Goal: Task Accomplishment & Management: Manage account settings

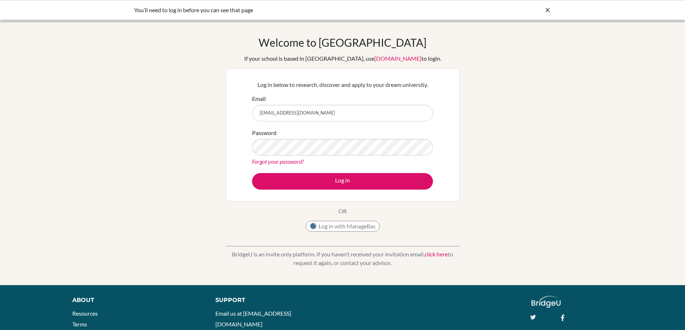
type input "[EMAIL_ADDRESS][DOMAIN_NAME]"
click at [252, 173] on button "Log in" at bounding box center [342, 181] width 181 height 17
click at [548, 8] on icon at bounding box center [547, 9] width 7 height 7
click at [10, 10] on img at bounding box center [21, 11] width 29 height 12
click at [22, 15] on img at bounding box center [21, 11] width 29 height 12
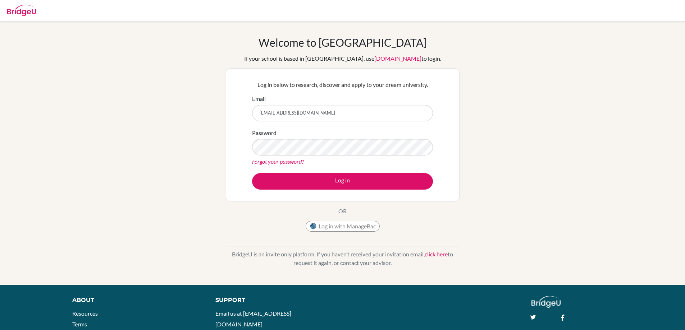
type input "[EMAIL_ADDRESS][DOMAIN_NAME]"
click at [252, 173] on button "Log in" at bounding box center [342, 181] width 181 height 17
click at [335, 116] on input "[EMAIL_ADDRESS][DOMAIN_NAME]" at bounding box center [342, 113] width 181 height 17
click at [252, 173] on button "Log in" at bounding box center [342, 181] width 181 height 17
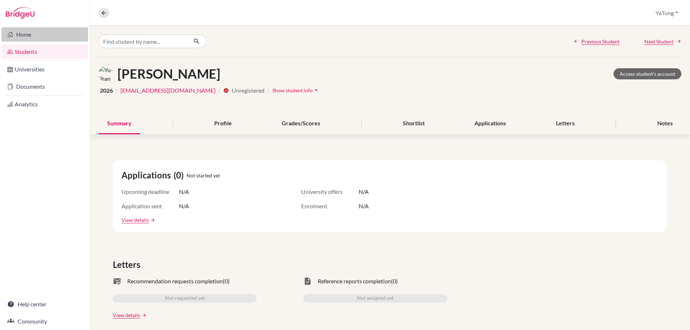
click at [22, 35] on link "Home" at bounding box center [44, 34] width 87 height 14
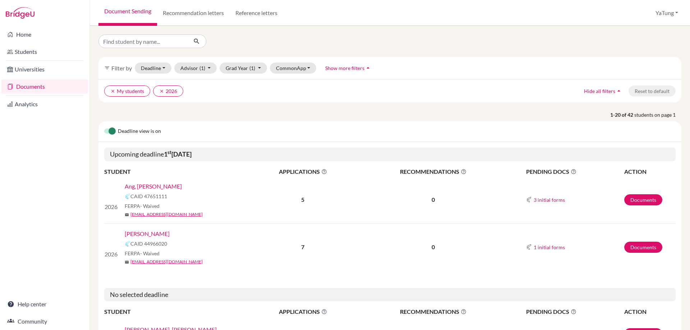
scroll to position [36, 0]
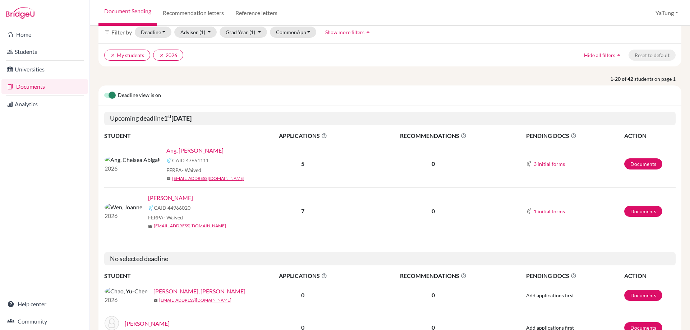
click at [301, 214] on b "7" at bounding box center [302, 211] width 3 height 7
click at [302, 212] on b "7" at bounding box center [302, 211] width 3 height 7
click at [148, 198] on link "Wen, Joanne" at bounding box center [170, 198] width 45 height 9
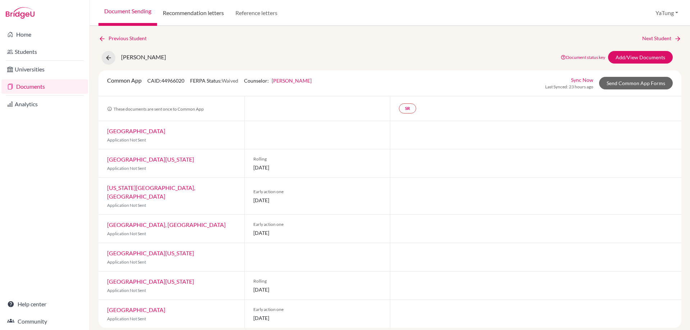
click at [182, 16] on link "Recommendation letters" at bounding box center [193, 13] width 73 height 26
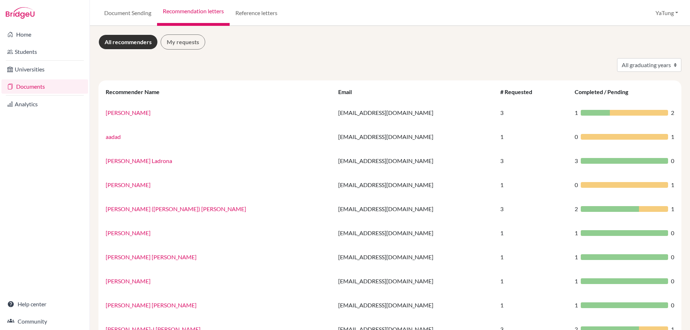
click at [31, 87] on link "Documents" at bounding box center [44, 86] width 87 height 14
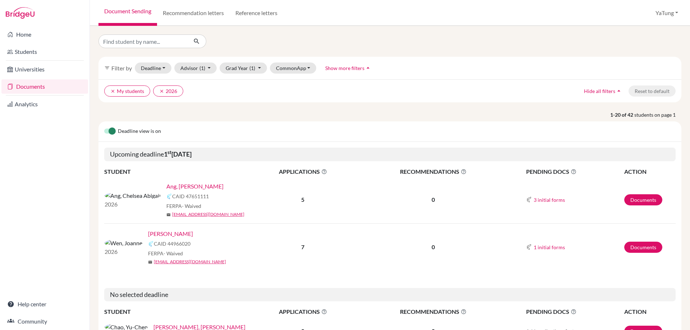
click at [148, 237] on link "Wen, Joanne" at bounding box center [170, 234] width 45 height 9
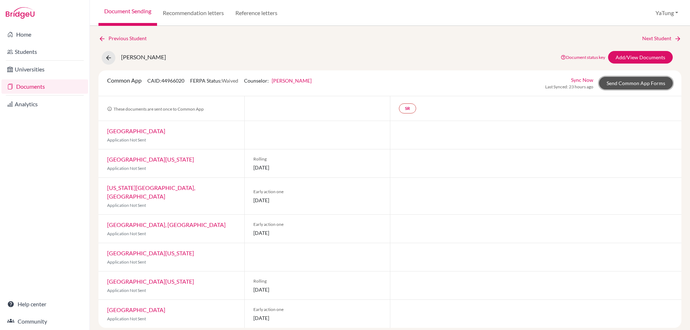
click at [626, 86] on link "Send Common App Forms" at bounding box center [636, 83] width 74 height 13
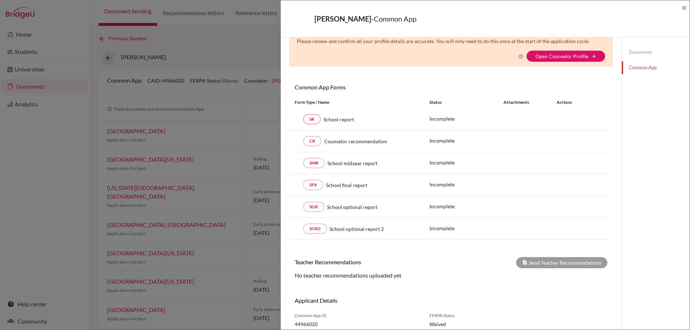
scroll to position [54, 0]
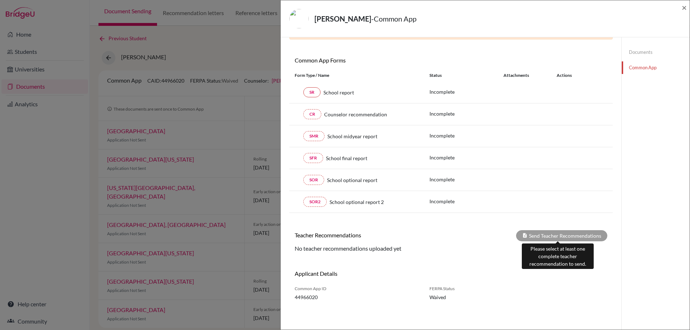
click at [545, 235] on div "Send Teacher Recommendations" at bounding box center [561, 235] width 91 height 11
click at [685, 8] on span "×" at bounding box center [684, 7] width 5 height 10
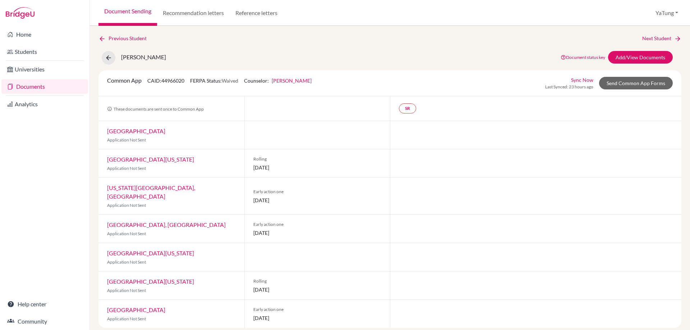
click at [410, 200] on div at bounding box center [536, 196] width 292 height 37
click at [259, 229] on span "[DATE]" at bounding box center [317, 233] width 128 height 8
click at [404, 108] on link "SR" at bounding box center [407, 109] width 17 height 10
click at [487, 99] on div "SR School report School report Incomplete" at bounding box center [536, 108] width 292 height 24
drag, startPoint x: 112, startPoint y: 108, endPoint x: 206, endPoint y: 111, distance: 93.9
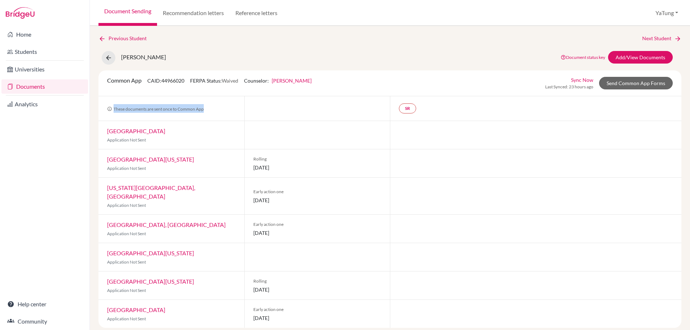
click at [206, 111] on div "These documents are sent once to Common App" at bounding box center [172, 109] width 146 height 20
click at [245, 105] on div at bounding box center [317, 108] width 146 height 24
click at [652, 83] on link "Send Common App Forms" at bounding box center [636, 83] width 74 height 13
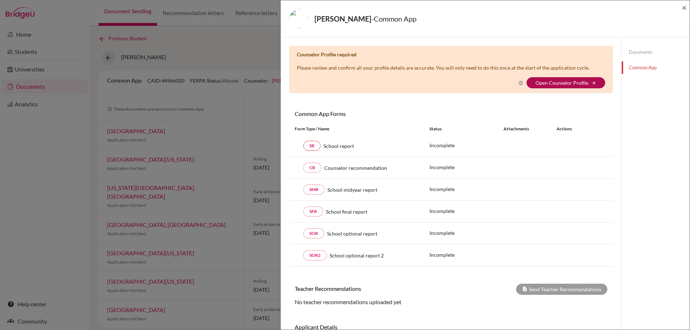
click at [575, 80] on link "Open Counselor Profile" at bounding box center [562, 83] width 53 height 6
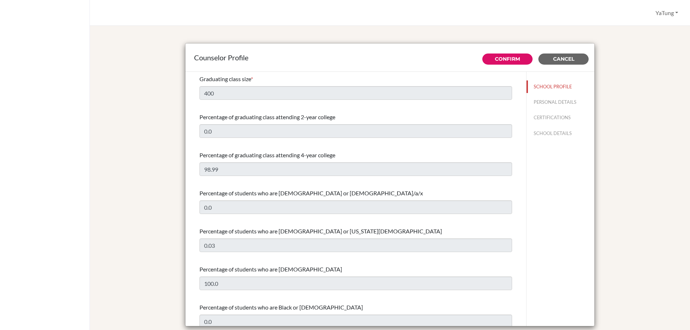
select select "1"
select select "274399"
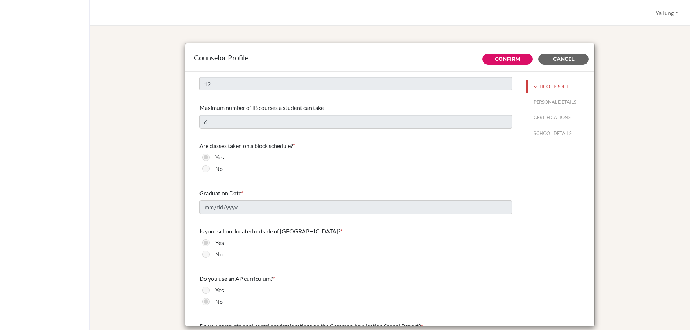
scroll to position [395, 0]
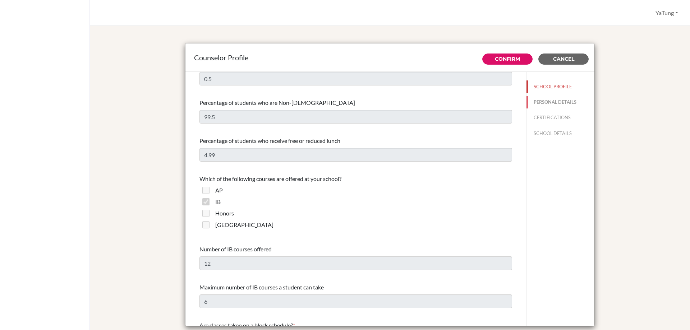
click at [539, 99] on button "PERSONAL DETAILS" at bounding box center [561, 102] width 68 height 13
type input "YaTung"
type input "Tsai"
type input "College Counselor"
type input "886.0958018400"
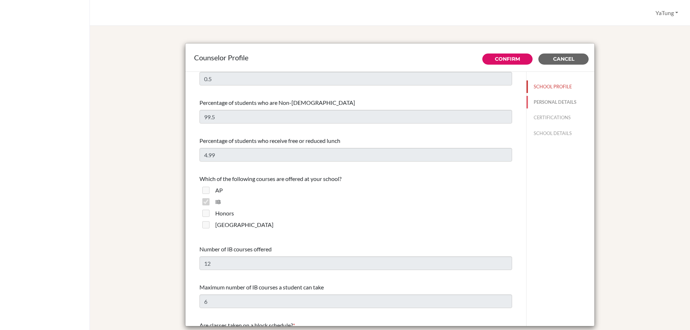
type input "[EMAIL_ADDRESS][DOMAIN_NAME]"
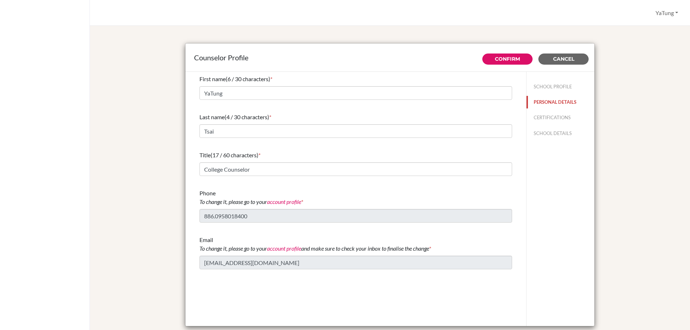
scroll to position [0, 0]
click at [676, 136] on div "Counselor Profile Confirm Cancel First name (6 / 30 characters) * YaTung Last n…" at bounding box center [390, 178] width 600 height 305
click at [560, 64] on button "Cancel" at bounding box center [564, 59] width 50 height 11
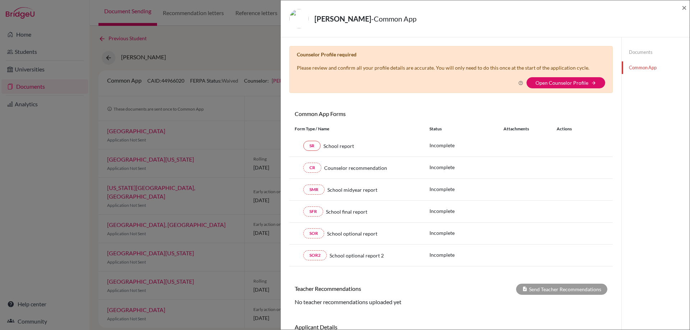
click at [637, 49] on link "Documents" at bounding box center [656, 52] width 68 height 13
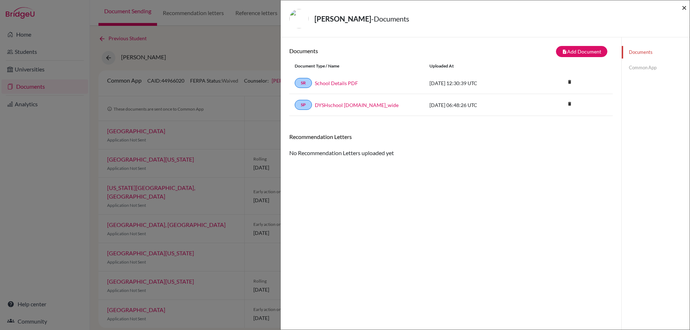
click at [684, 6] on span "×" at bounding box center [684, 7] width 5 height 10
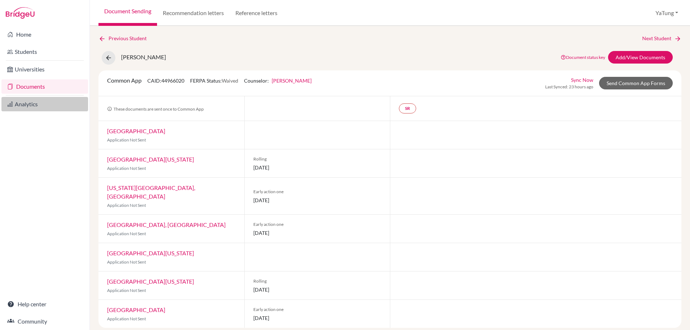
click at [41, 105] on link "Analytics" at bounding box center [44, 104] width 87 height 14
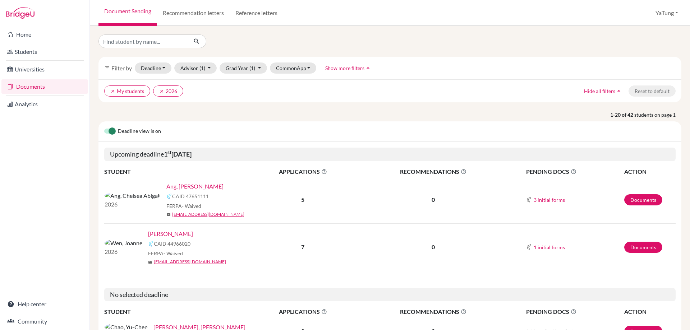
click at [166, 186] on link "Ang, [PERSON_NAME]" at bounding box center [194, 186] width 57 height 9
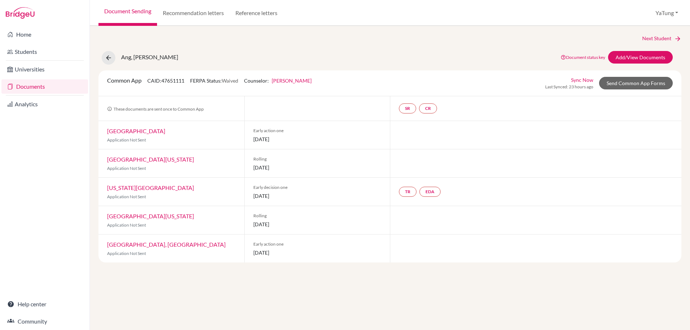
click at [118, 58] on img at bounding box center [118, 58] width 0 height 0
click at [151, 58] on span "Ang, [PERSON_NAME]" at bounding box center [149, 57] width 57 height 7
drag, startPoint x: 138, startPoint y: 57, endPoint x: 196, endPoint y: 59, distance: 57.5
click at [196, 59] on div "Ang, [PERSON_NAME] Document status key TR Requirement. Document not uploaded ye…" at bounding box center [390, 58] width 594 height 14
click at [118, 58] on img at bounding box center [118, 58] width 0 height 0
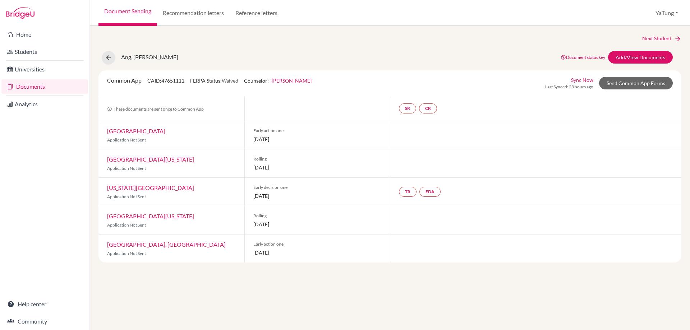
click at [173, 57] on span "Ang, [PERSON_NAME]" at bounding box center [149, 57] width 57 height 7
drag, startPoint x: 153, startPoint y: 57, endPoint x: 92, endPoint y: 59, distance: 61.1
click at [153, 57] on span "Ang, [PERSON_NAME]" at bounding box center [149, 57] width 57 height 7
click at [109, 58] on icon at bounding box center [108, 57] width 7 height 7
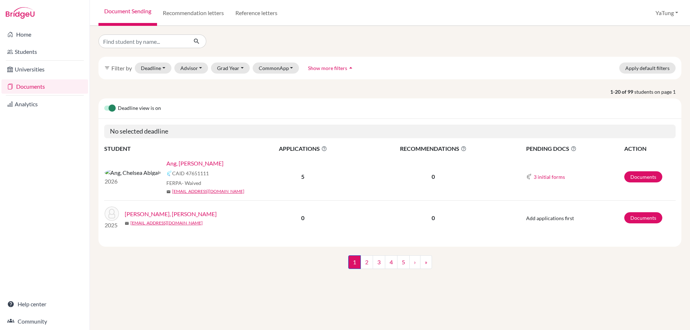
click at [185, 165] on div "Ang, [PERSON_NAME]" at bounding box center [209, 163] width 87 height 9
click at [43, 87] on link "Documents" at bounding box center [44, 86] width 87 height 14
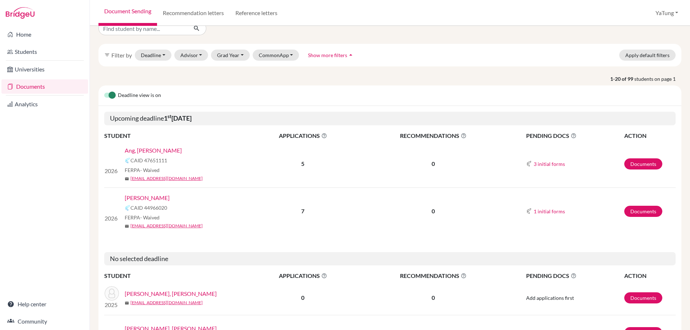
scroll to position [36, 0]
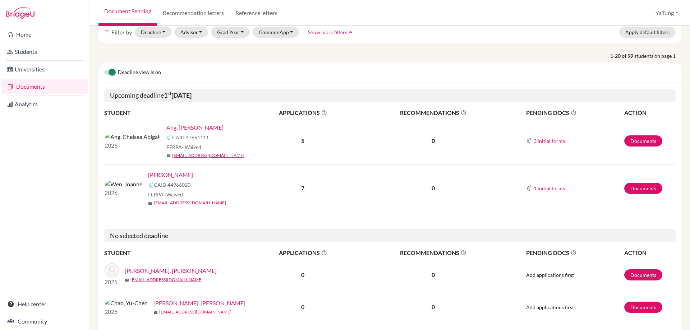
click at [303, 115] on span "APPLICATIONS The displayed number refers to the total number of applications." at bounding box center [302, 113] width 109 height 9
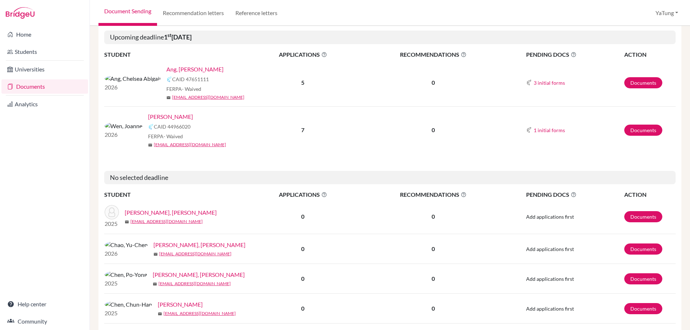
scroll to position [0, 0]
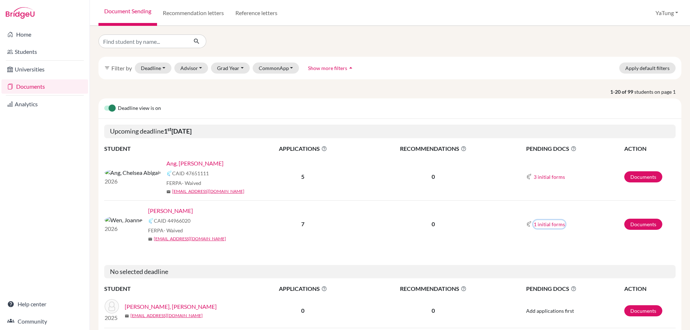
click at [545, 225] on button "1 initial forms" at bounding box center [550, 224] width 32 height 8
click at [546, 173] on button "3 initial forms" at bounding box center [550, 177] width 32 height 8
click at [570, 203] on div "Early decision agreement" at bounding box center [565, 200] width 63 height 8
click at [537, 181] on button "3 initial forms" at bounding box center [550, 177] width 32 height 8
click at [543, 207] on div "School report" at bounding box center [565, 209] width 63 height 8
